Goal: Transaction & Acquisition: Download file/media

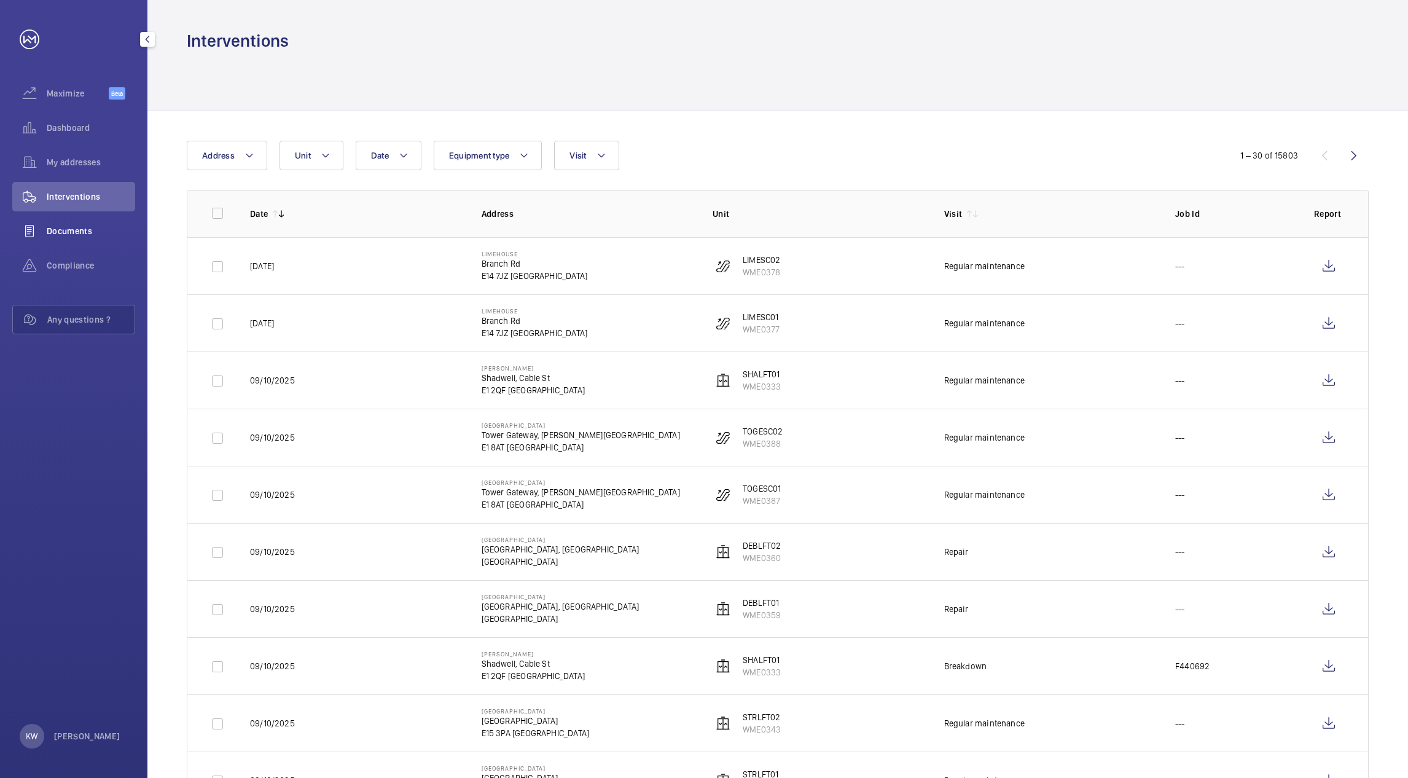
click at [84, 225] on span "Documents" at bounding box center [91, 231] width 88 height 12
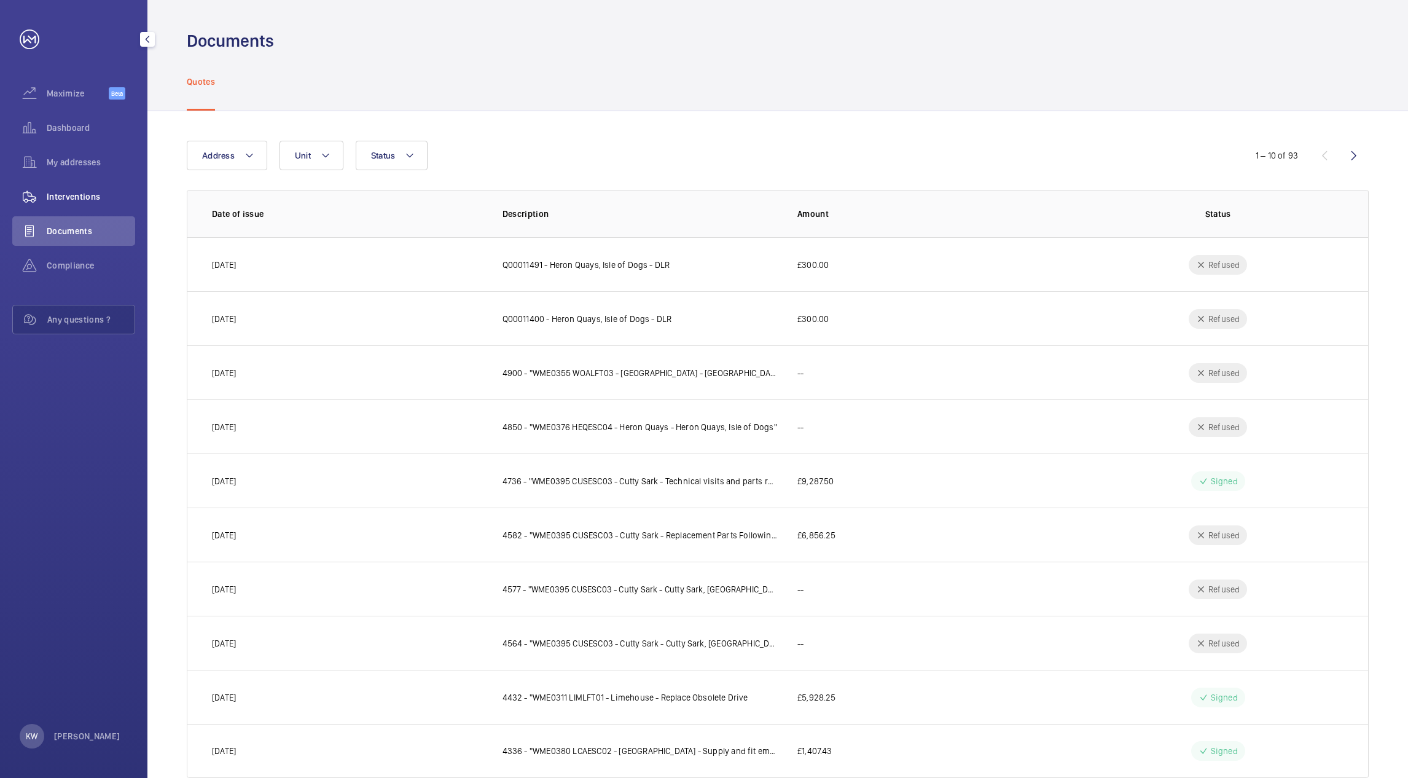
click at [71, 199] on span "Interventions" at bounding box center [91, 196] width 88 height 12
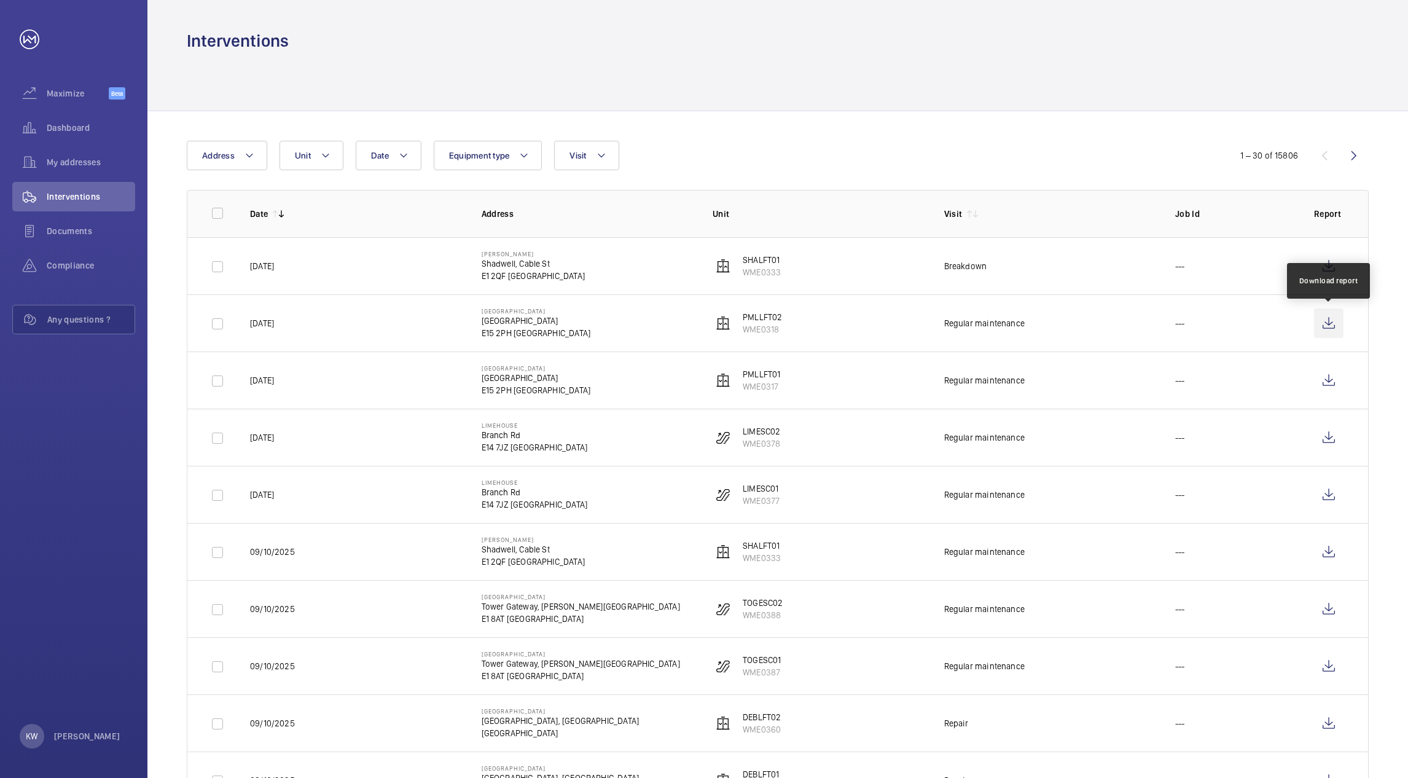
click at [1319, 326] on wm-front-icon-button at bounding box center [1328, 322] width 29 height 29
click at [1326, 379] on wm-front-icon-button at bounding box center [1328, 380] width 29 height 29
click at [69, 190] on span "Interventions" at bounding box center [91, 196] width 88 height 12
